Goal: Find specific fact: Find specific fact

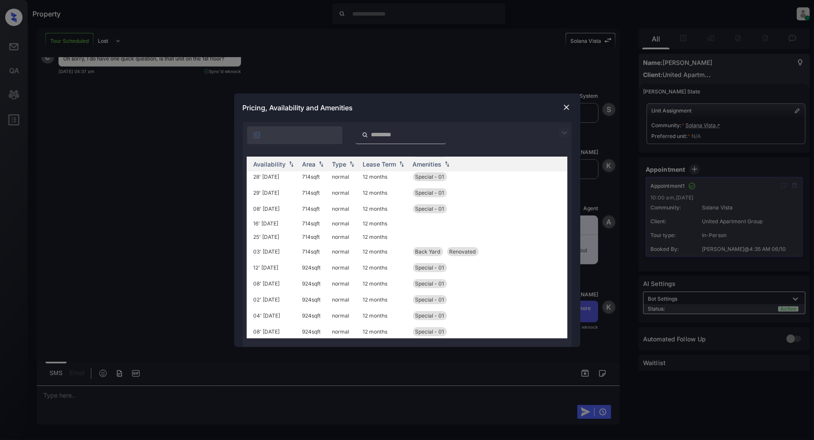
scroll to position [192, 0]
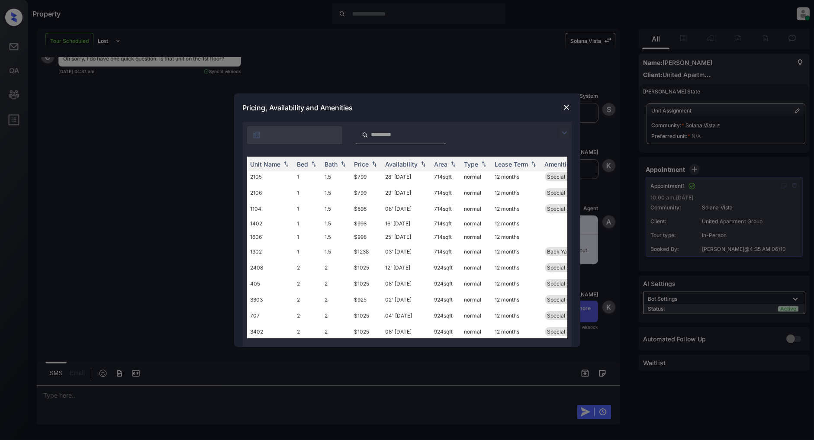
click at [572, 110] on div "Pricing, Availability and Amenities" at bounding box center [407, 108] width 346 height 29
click at [570, 106] on img at bounding box center [566, 107] width 9 height 9
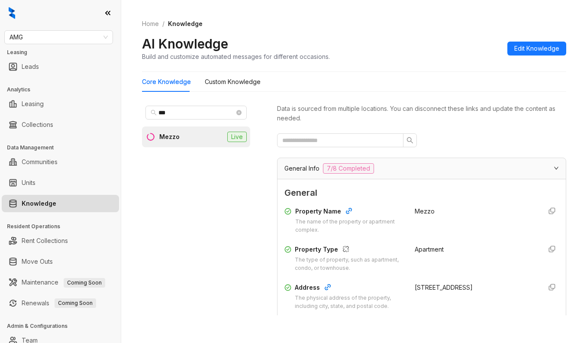
scroll to position [731, 0]
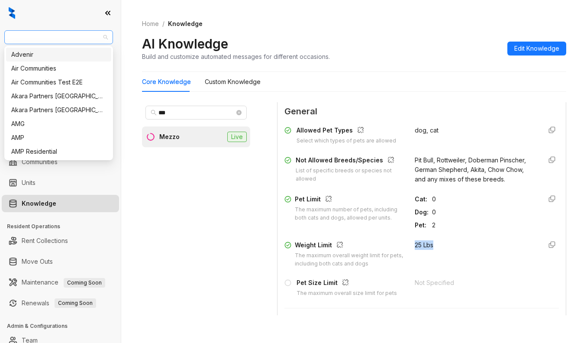
click at [45, 36] on span "AMG" at bounding box center [59, 37] width 98 height 13
click at [45, 39] on span "AMG" at bounding box center [59, 37] width 98 height 13
drag, startPoint x: 45, startPoint y: 39, endPoint x: -24, endPoint y: 36, distance: 69.3
click at [0, 36] on html "AMG Leasing Leads Analytics Leasing Collections Data Management Communities Uni…" at bounding box center [293, 171] width 587 height 343
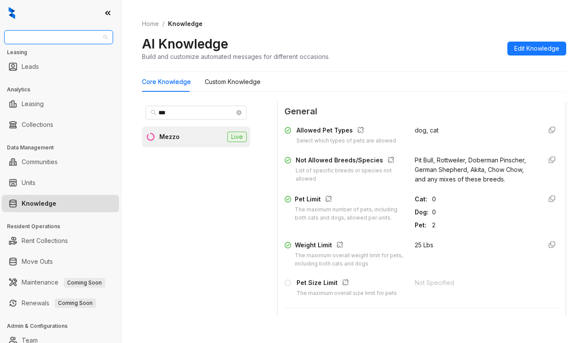
click at [73, 35] on span "AMG" at bounding box center [59, 37] width 98 height 13
type input "*****"
click at [54, 53] on div "[GEOGRAPHIC_DATA]" at bounding box center [58, 55] width 95 height 10
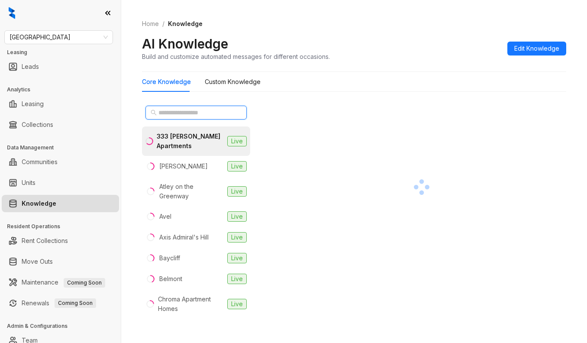
click at [171, 114] on input "text" at bounding box center [196, 113] width 76 height 10
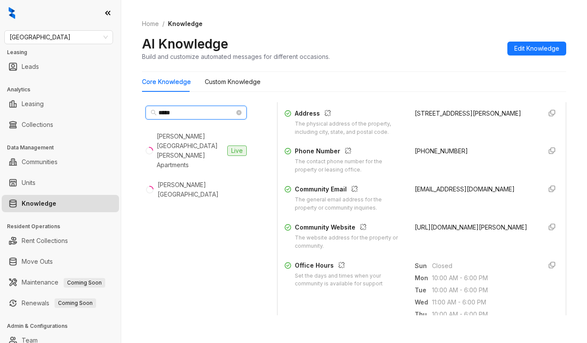
scroll to position [173, 0]
type input "*****"
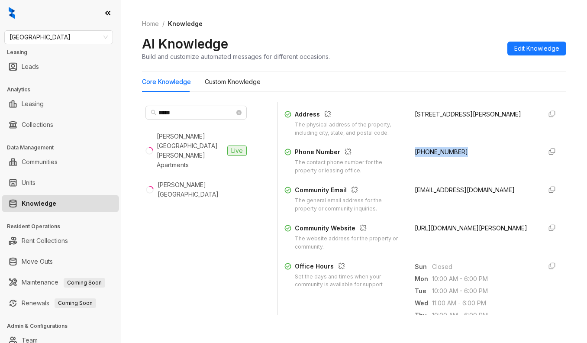
drag, startPoint x: 456, startPoint y: 153, endPoint x: 401, endPoint y: 160, distance: 55.9
click at [401, 160] on div "Phone Number The contact phone number for the property or leasing office. [PHON…" at bounding box center [421, 161] width 274 height 28
copy span "[PHONE_NUMBER]"
